Goal: Task Accomplishment & Management: Manage account settings

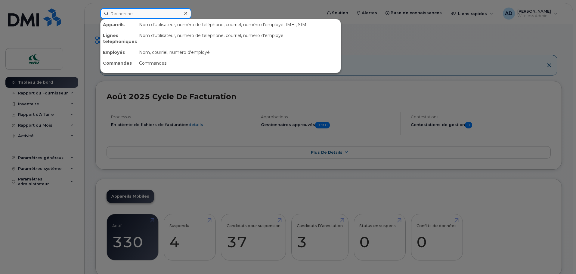
click at [149, 14] on input at bounding box center [145, 13] width 91 height 11
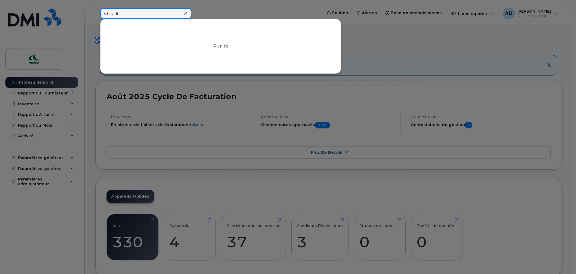
click at [141, 14] on input "ssdt" at bounding box center [145, 13] width 91 height 11
type input "sst"
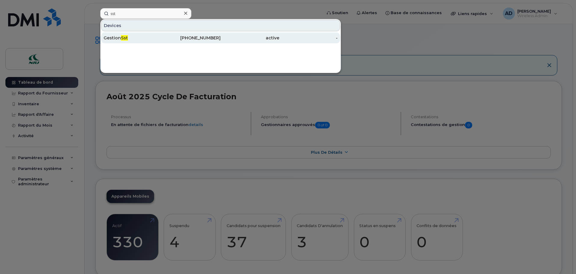
click at [113, 37] on div "Gestion Sst" at bounding box center [133, 38] width 59 height 6
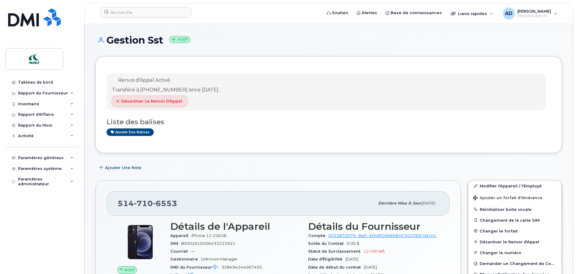
click at [118, 101] on icon "button" at bounding box center [118, 102] width 4 height 4
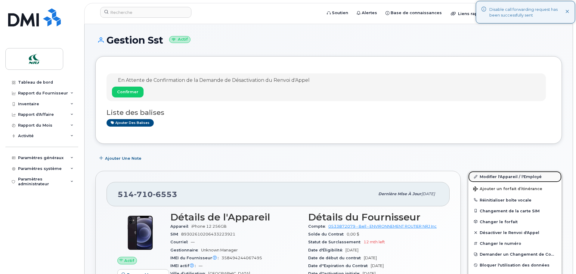
click at [516, 177] on link "Modifier l'Appareil / l'Employé" at bounding box center [514, 176] width 93 height 11
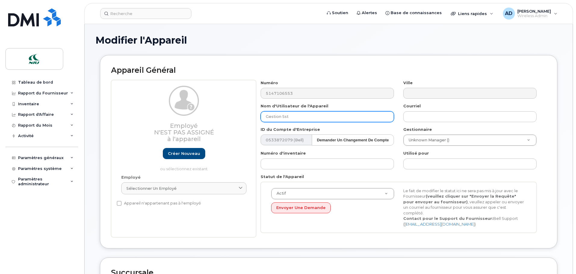
drag, startPoint x: 293, startPoint y: 118, endPoint x: 224, endPoint y: 119, distance: 69.5
click at [224, 119] on div "Employé N'est pas assigné à l'appareil Créer nouveau ou sélectionnez existant E…" at bounding box center [328, 159] width 435 height 158
type input "Libre Voix & Data"
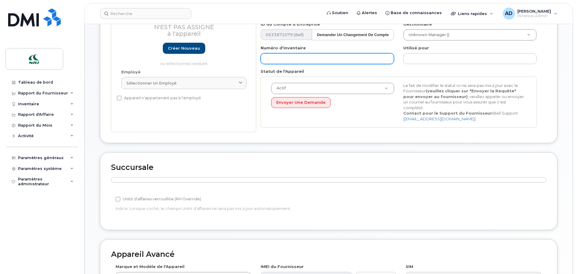
scroll to position [241, 0]
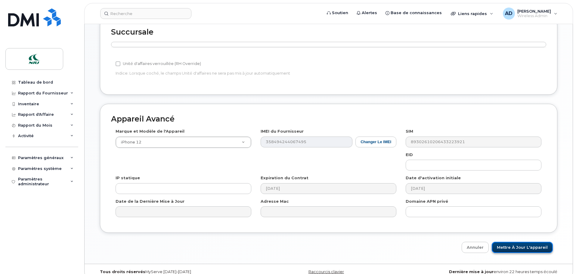
click at [530, 246] on input "Mettre à jour l'appareil" at bounding box center [522, 247] width 61 height 11
type input "Sauvegarde..."
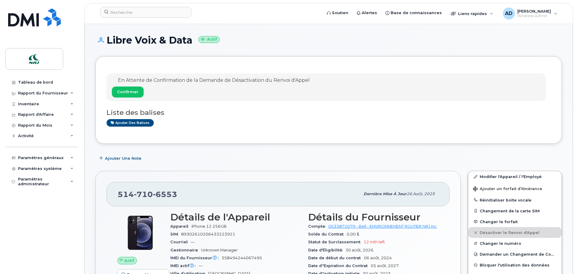
click at [132, 91] on span "Confirmer" at bounding box center [127, 92] width 21 height 6
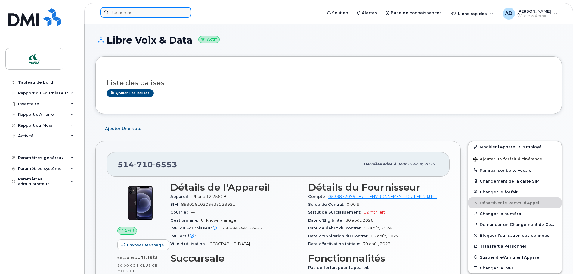
click at [130, 9] on input at bounding box center [145, 12] width 91 height 11
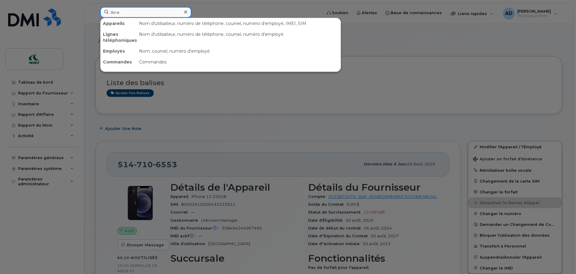
type input "libre"
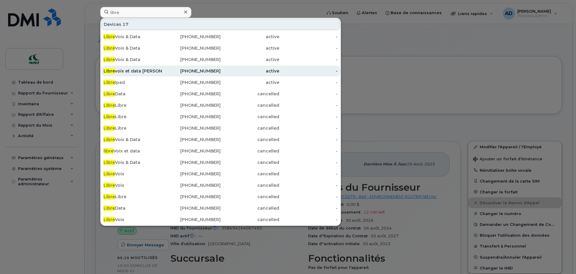
click at [151, 71] on div "Libre voix et data Camp CL" at bounding box center [133, 71] width 59 height 6
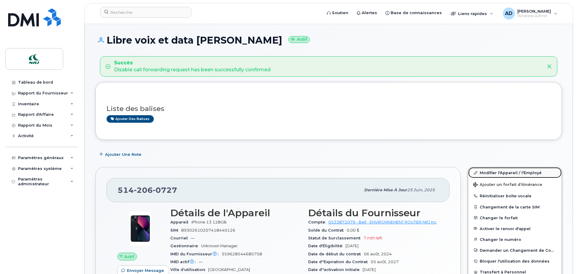
click at [493, 173] on link "Modifier l'Appareil / l'Employé" at bounding box center [514, 172] width 93 height 11
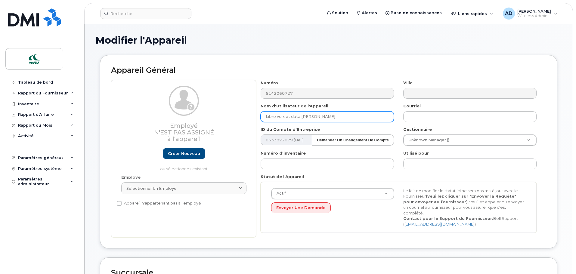
drag, startPoint x: 299, startPoint y: 117, endPoint x: 391, endPoint y: 115, distance: 92.1
click at [391, 115] on input "Libre voix et data [PERSON_NAME]" at bounding box center [327, 116] width 133 height 11
type input "Libre voix et data"
click at [557, 239] on div "Appareil Général Employé N'est pas assigné à l'appareil Créer nouveau ou sélect…" at bounding box center [328, 156] width 467 height 203
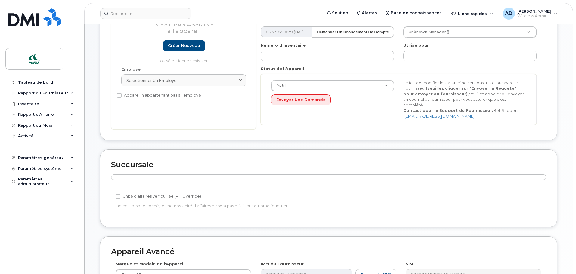
scroll to position [211, 0]
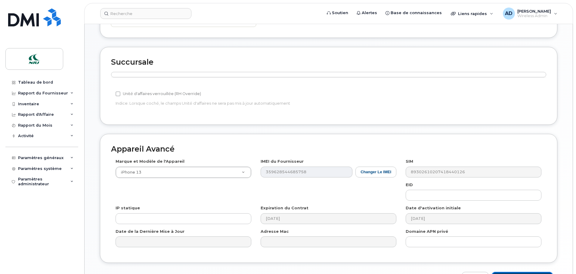
click at [538, 272] on input "Mettre à jour l'appareil" at bounding box center [522, 277] width 61 height 11
type input "Sauvegarde..."
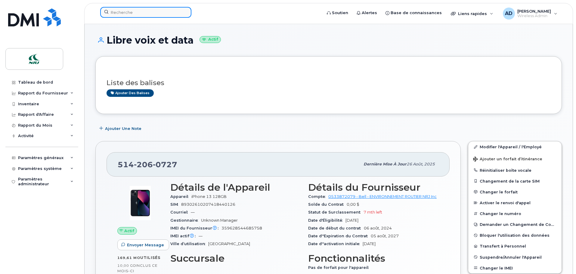
click at [141, 13] on input at bounding box center [145, 12] width 91 height 11
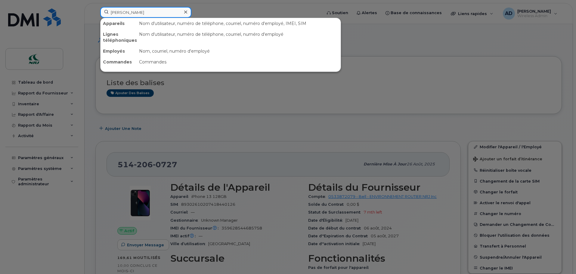
type input "[PERSON_NAME]"
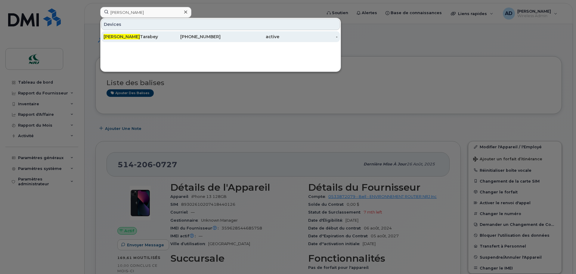
click at [122, 38] on div "[PERSON_NAME]" at bounding box center [133, 37] width 59 height 6
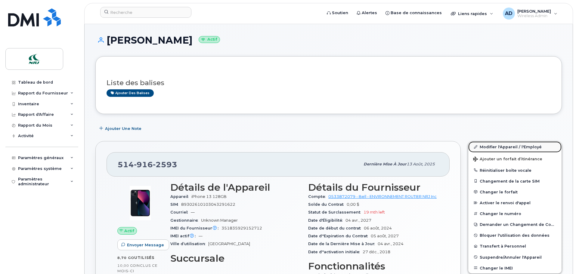
click at [499, 148] on link "Modifier l'Appareil / l'Employé" at bounding box center [514, 146] width 93 height 11
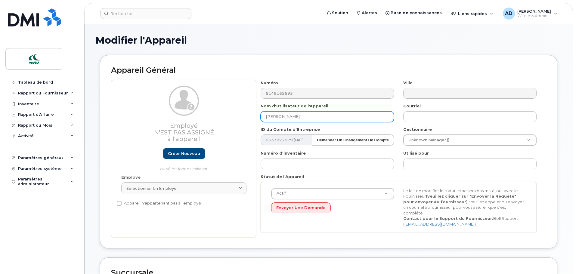
click at [318, 117] on input "[PERSON_NAME]" at bounding box center [327, 116] width 133 height 11
type input "Libre Voix & Data"
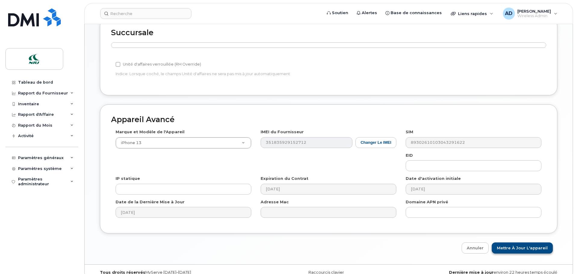
scroll to position [241, 0]
click at [522, 242] on input "Mettre à jour l'appareil" at bounding box center [522, 247] width 61 height 11
type input "Sauvegarde..."
